Goal: Find specific page/section

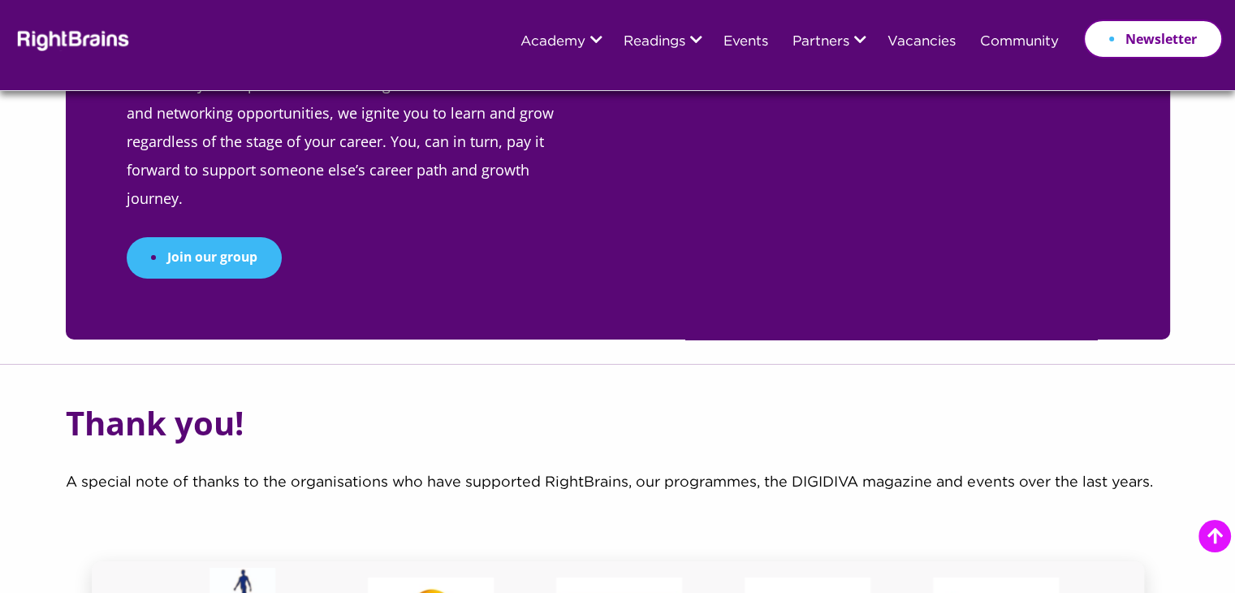
scroll to position [6443, 0]
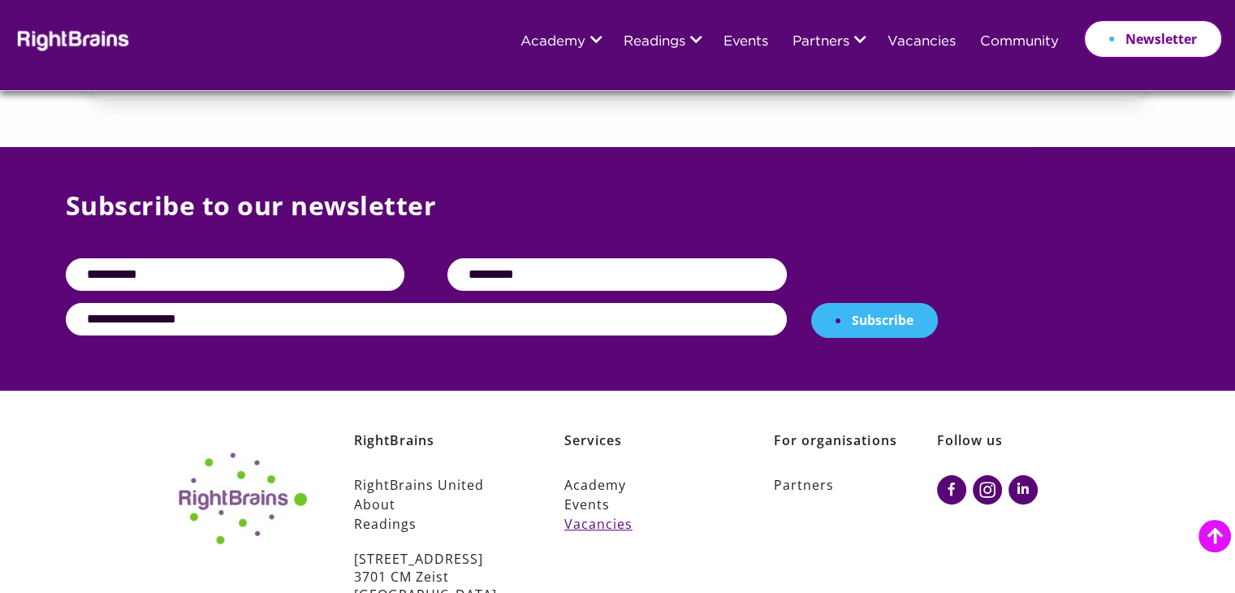
click at [617, 514] on link "Vacancies" at bounding box center [645, 523] width 163 height 19
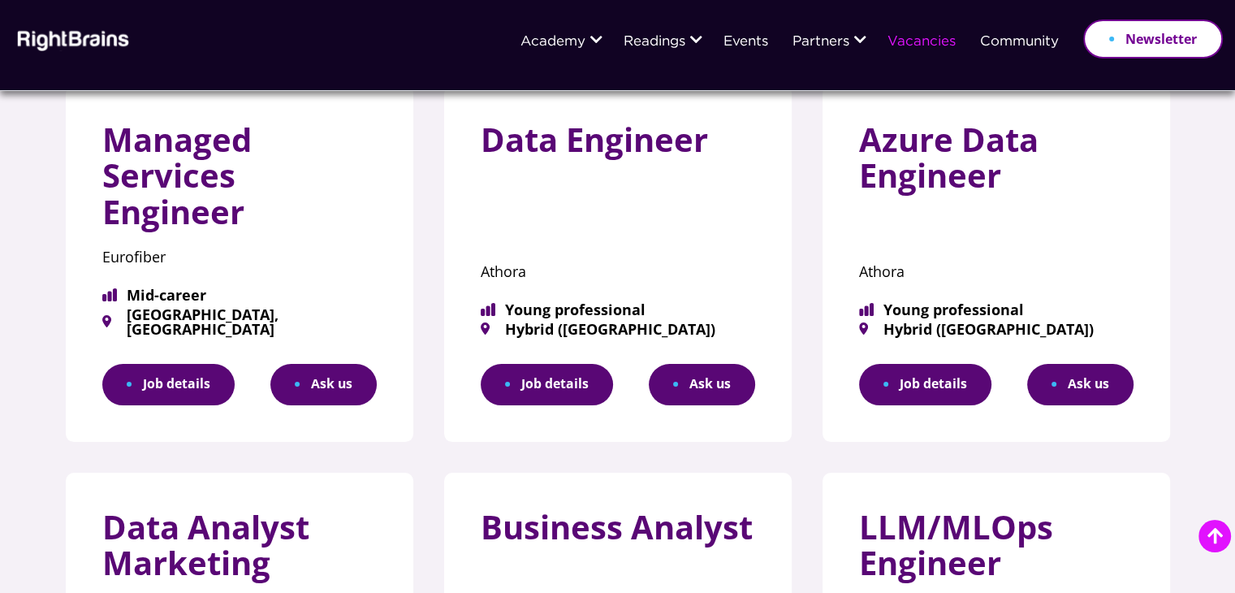
scroll to position [253, 0]
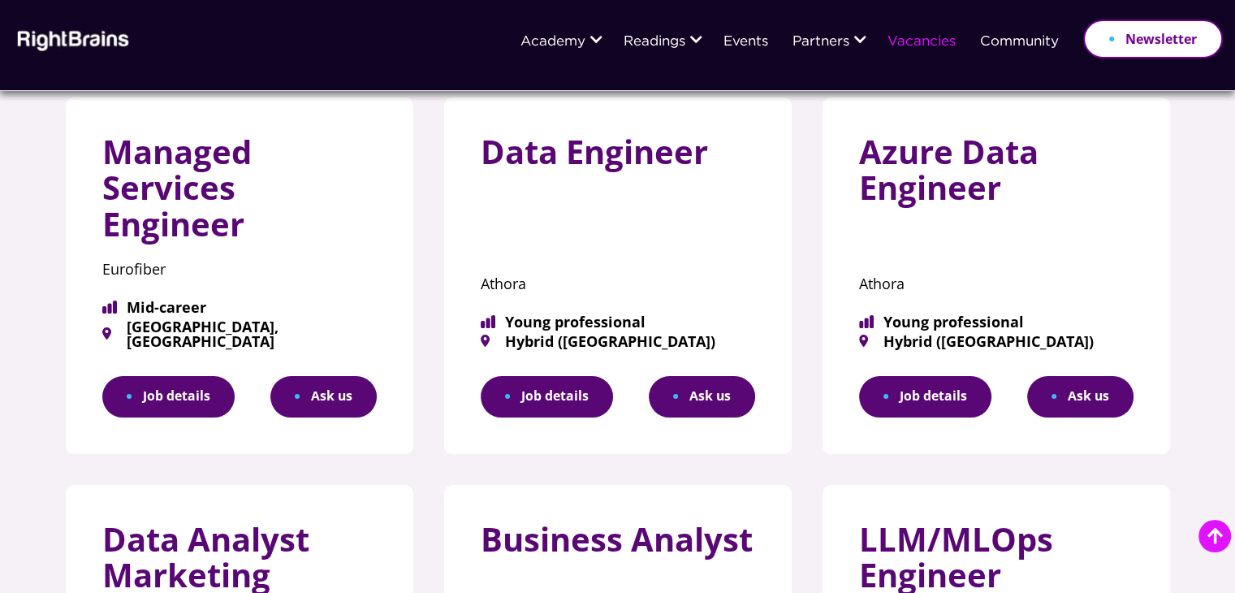
click at [945, 381] on link "Job details" at bounding box center [925, 396] width 132 height 41
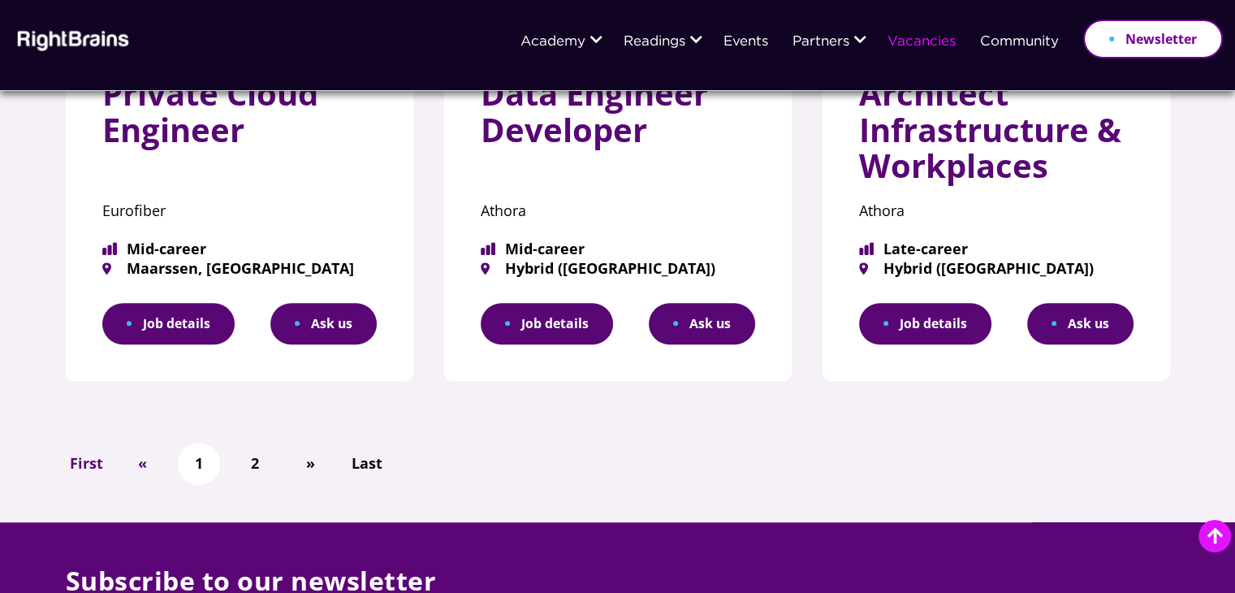
scroll to position [1032, 0]
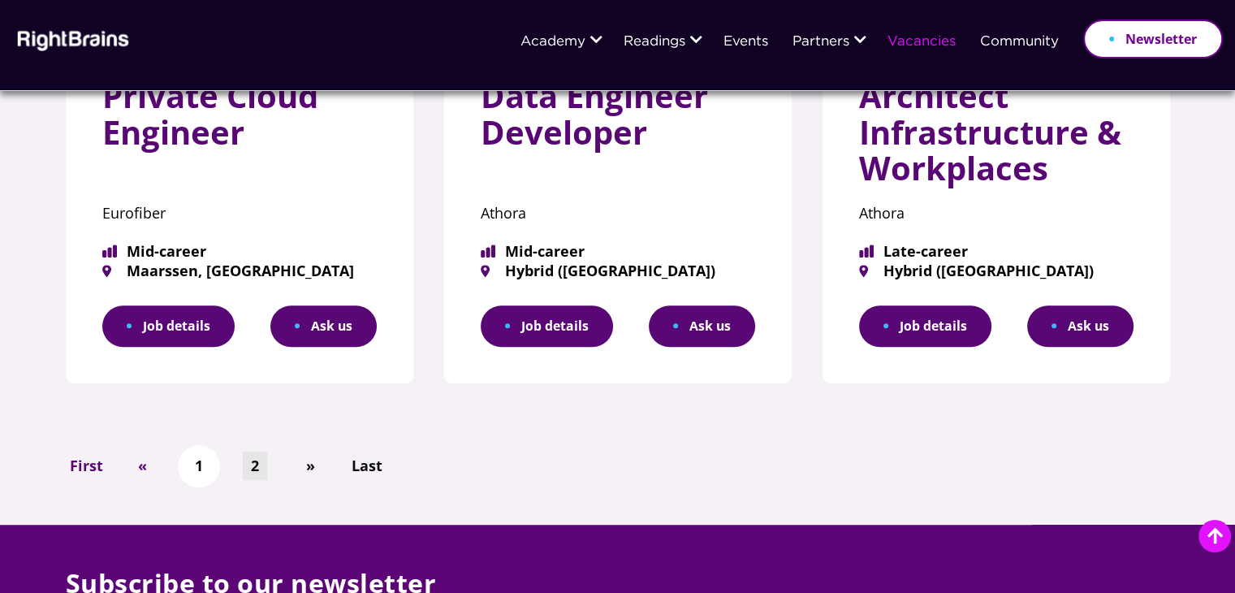
click at [247, 452] on link "2" at bounding box center [255, 465] width 24 height 28
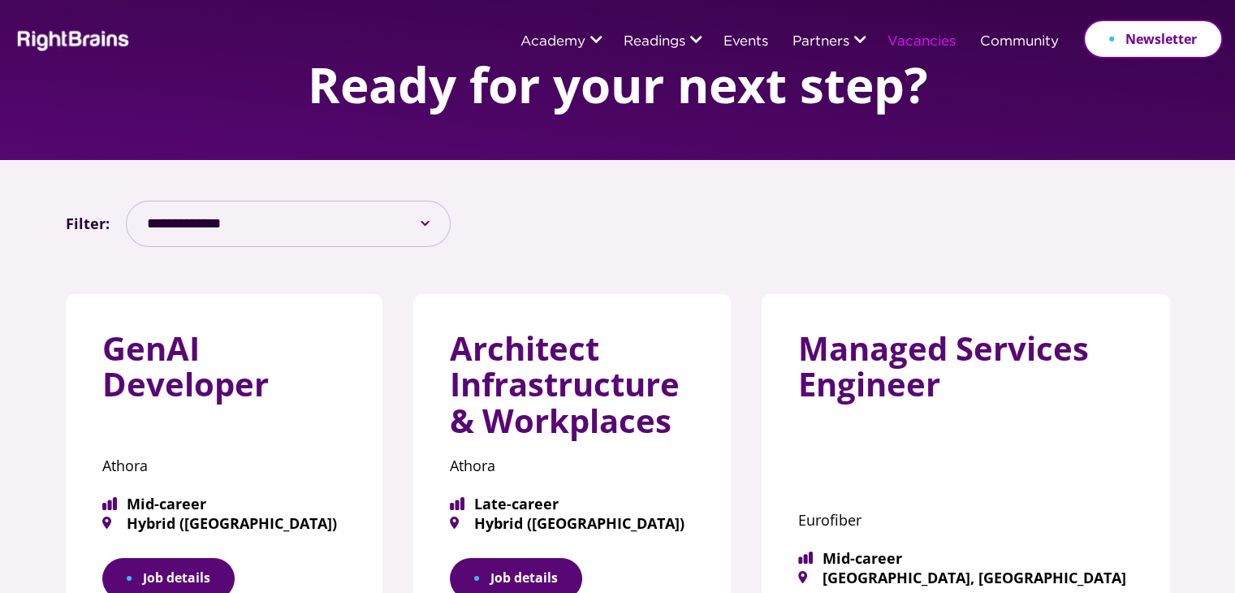
scroll to position [58, 0]
